Goal: Navigation & Orientation: Understand site structure

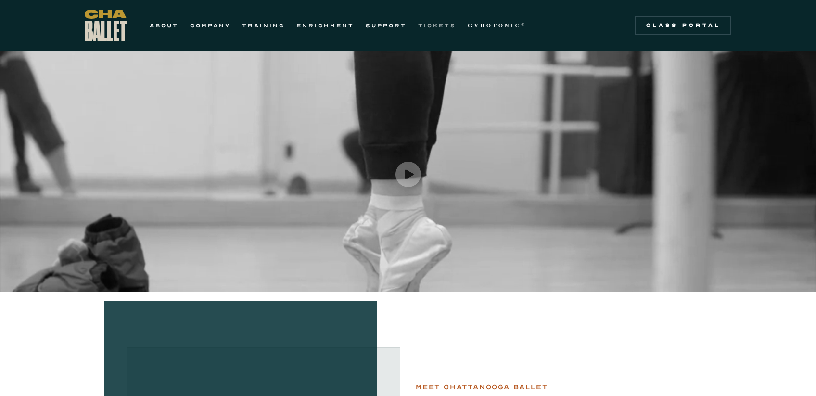
click at [439, 25] on link "TICKETS" at bounding box center [437, 26] width 38 height 12
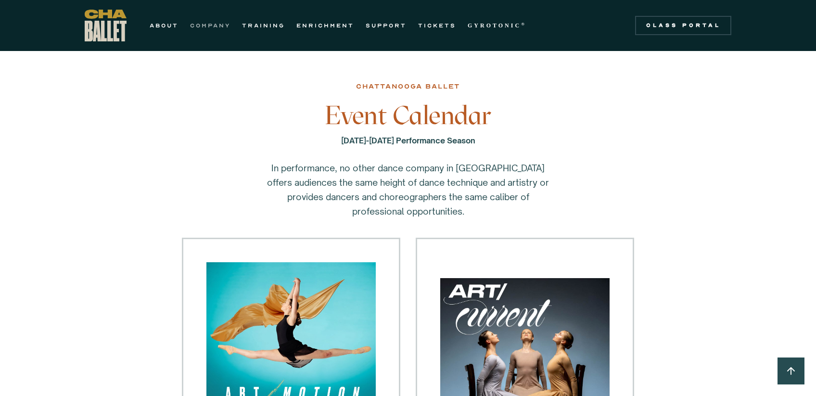
click at [219, 24] on link "COMPANY" at bounding box center [210, 26] width 40 height 12
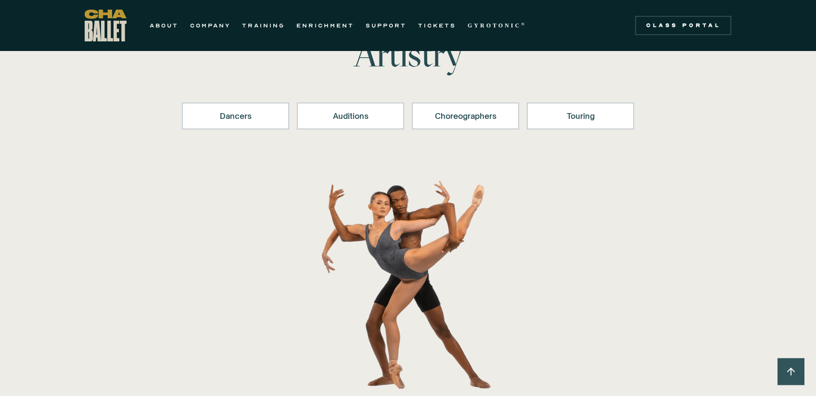
scroll to position [100, 0]
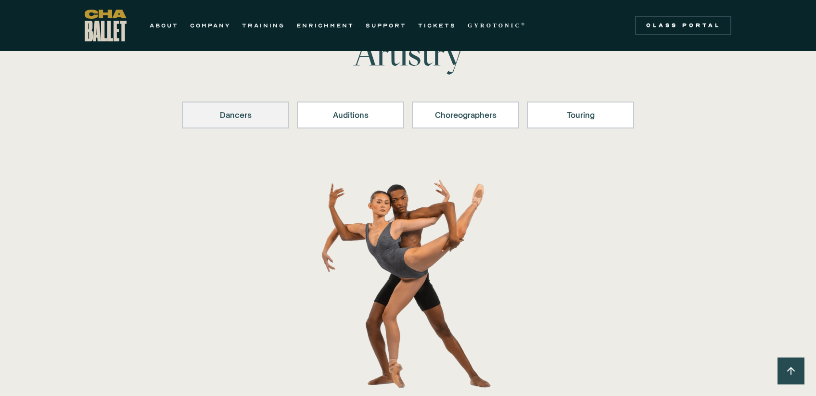
click at [237, 113] on div "Dancers" at bounding box center [235, 115] width 82 height 12
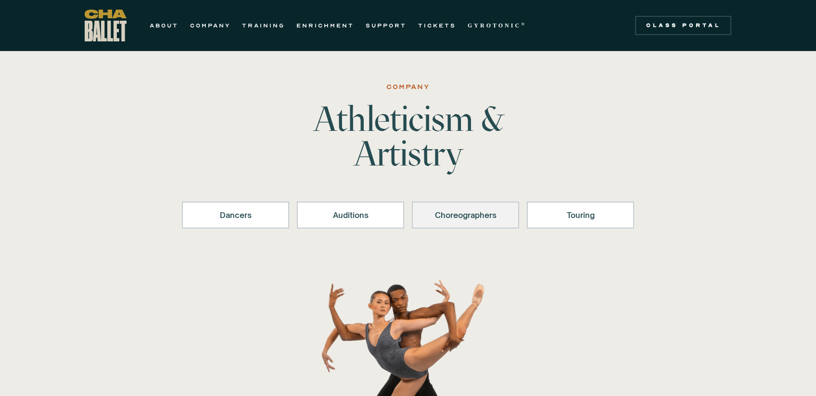
click at [484, 215] on div "Choreographers" at bounding box center [466, 215] width 82 height 12
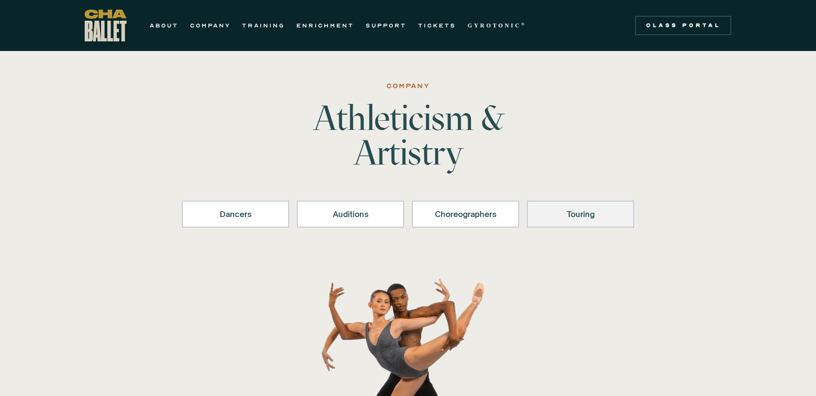
click at [579, 214] on div "Touring" at bounding box center [581, 214] width 82 height 12
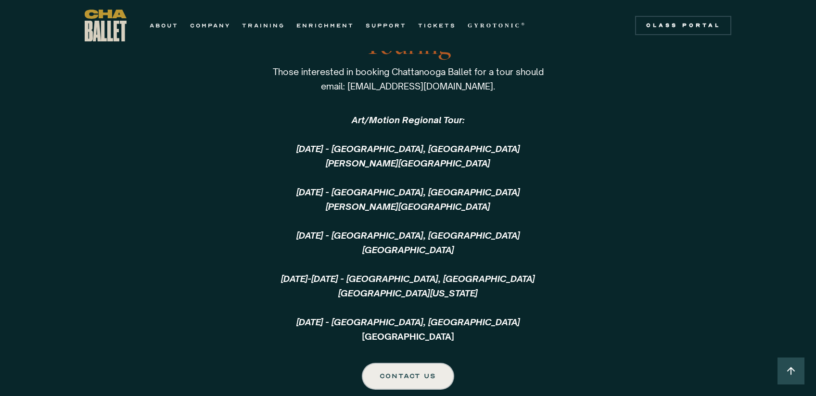
scroll to position [2073, 0]
